Goal: Information Seeking & Learning: Learn about a topic

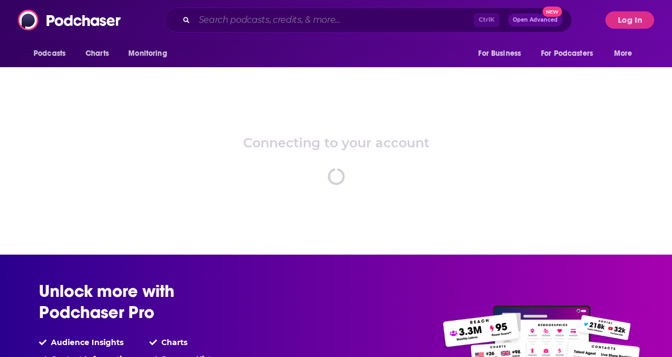
click at [268, 20] on input "Search podcasts, credits, & more..." at bounding box center [334, 19] width 280 height 17
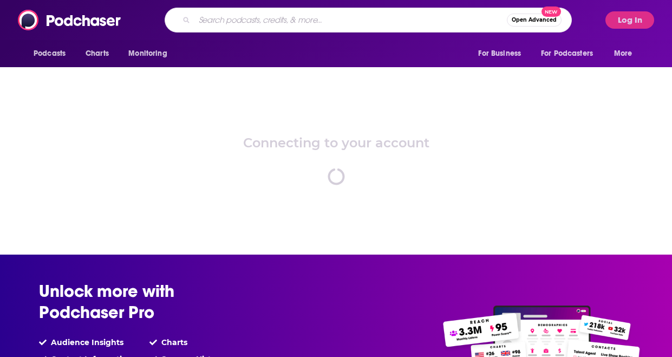
click at [291, 18] on input "Search podcasts, credits, & more..." at bounding box center [350, 19] width 313 height 17
type input "EDGE AI Pod"
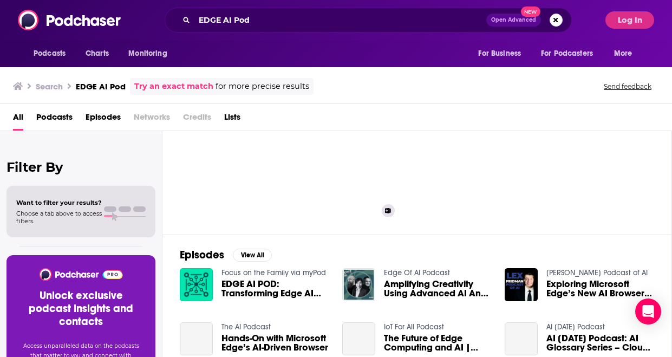
scroll to position [108, 0]
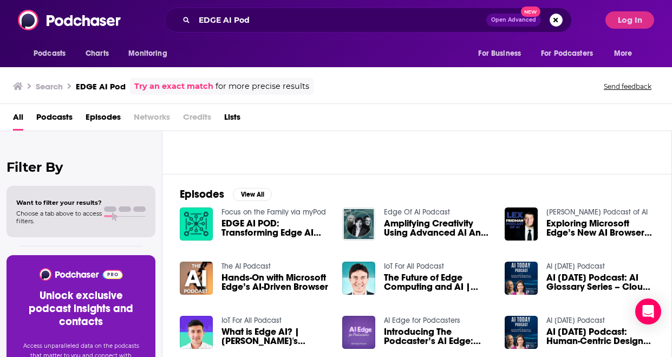
click at [265, 226] on span "EDGE AI POD: Transforming Edge AI Education: Insights from Harvard's Dr. [PERSO…" at bounding box center [276, 228] width 108 height 18
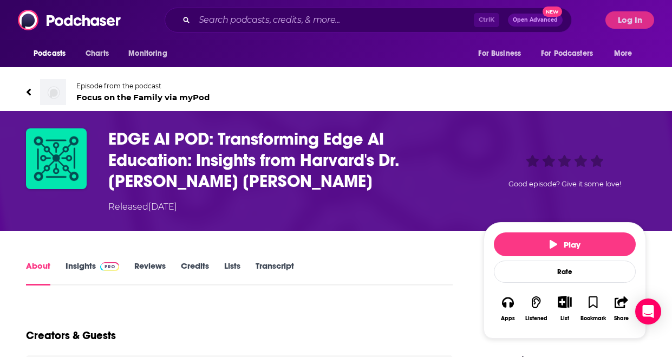
click at [88, 269] on link "Insights" at bounding box center [93, 273] width 54 height 25
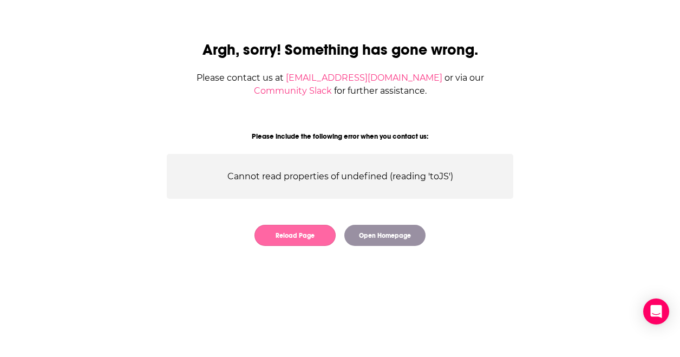
click at [304, 241] on button "Reload Page" at bounding box center [295, 235] width 81 height 21
